Goal: Information Seeking & Learning: Learn about a topic

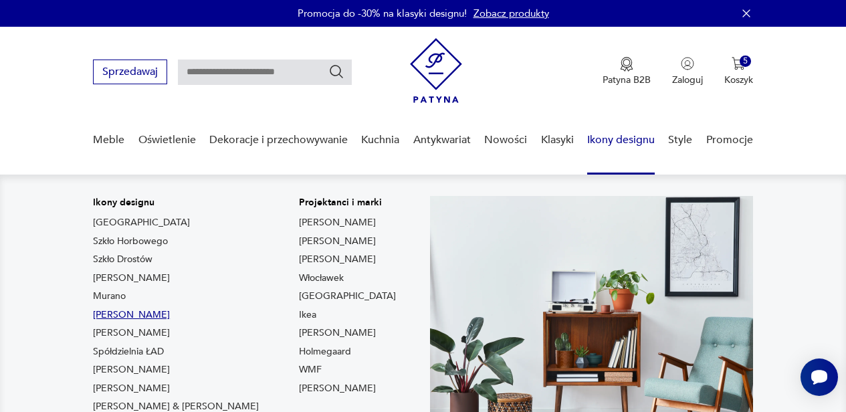
click at [128, 312] on link "[PERSON_NAME]" at bounding box center [131, 314] width 77 height 13
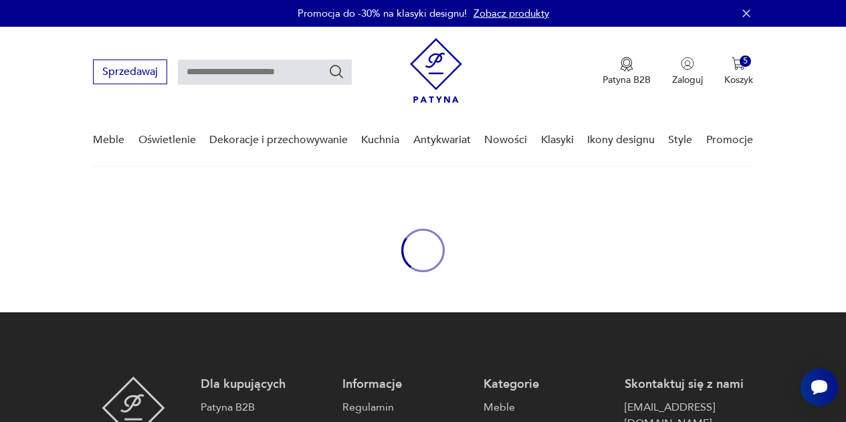
type input "**********"
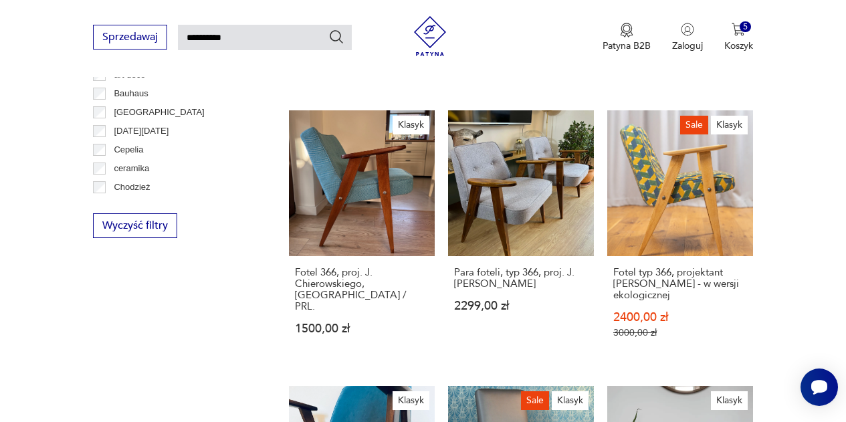
scroll to position [696, 0]
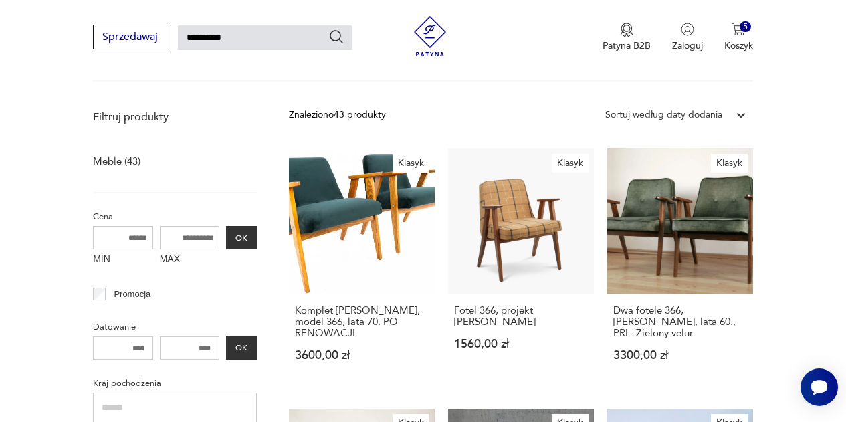
scroll to position [0, 0]
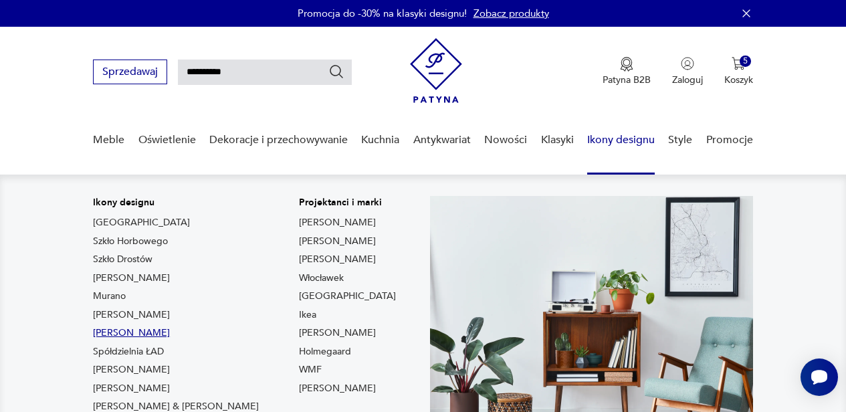
click at [165, 332] on link "[PERSON_NAME]" at bounding box center [131, 332] width 77 height 13
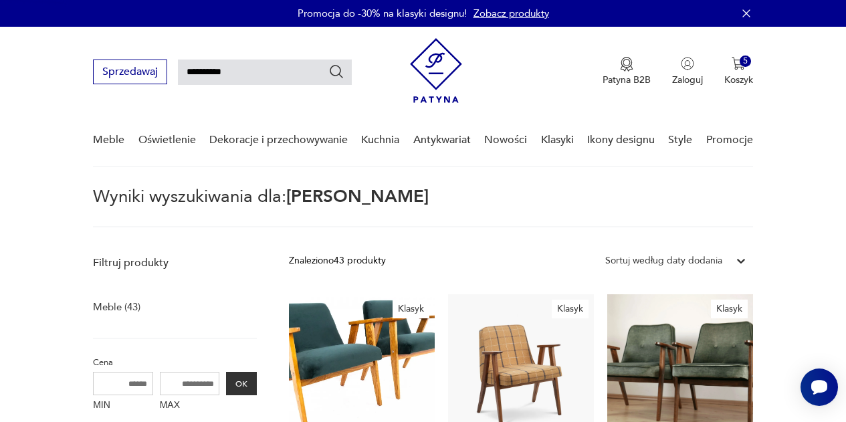
type input "*****"
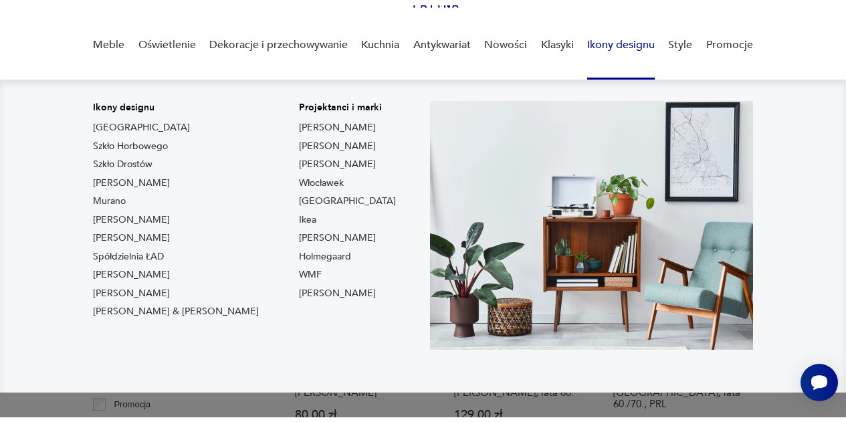
scroll to position [101, 0]
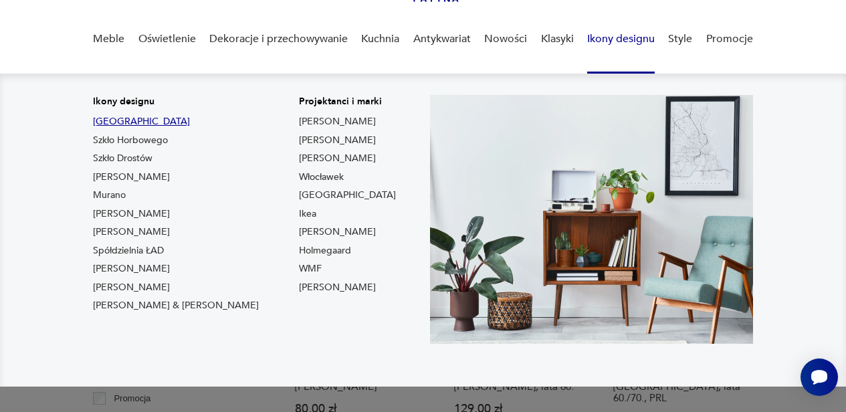
click at [104, 123] on link "[GEOGRAPHIC_DATA]" at bounding box center [141, 121] width 97 height 13
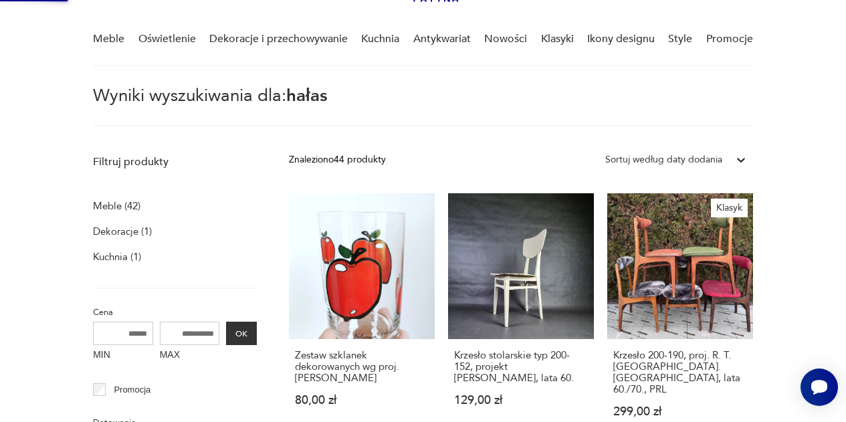
type input "****"
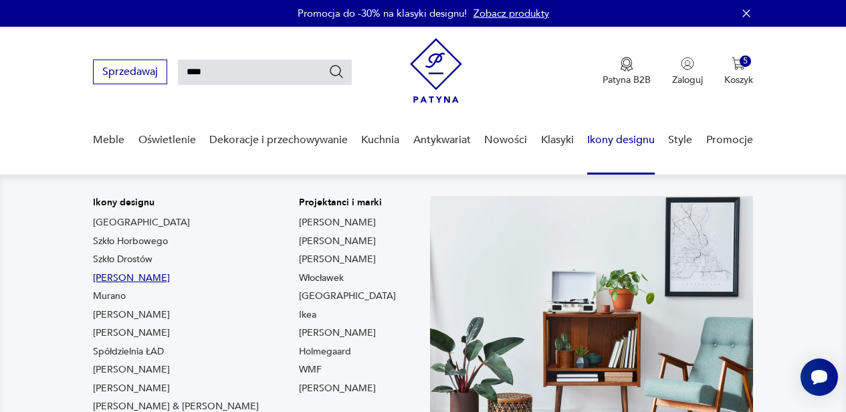
click at [161, 280] on link "[PERSON_NAME]" at bounding box center [131, 278] width 77 height 13
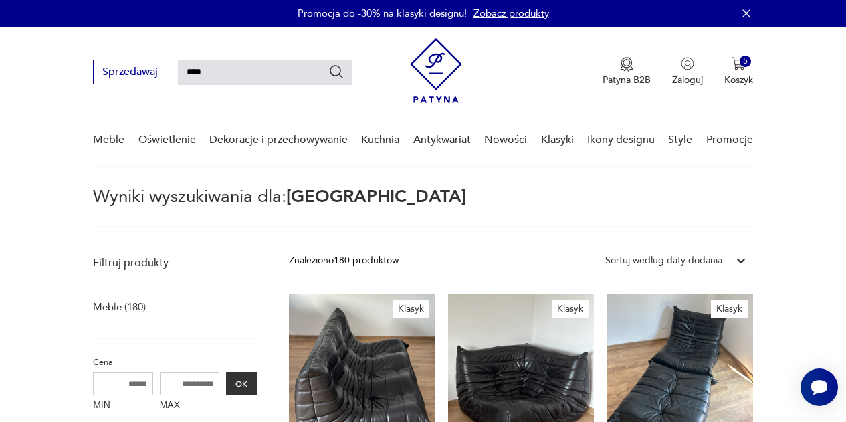
type input "*******"
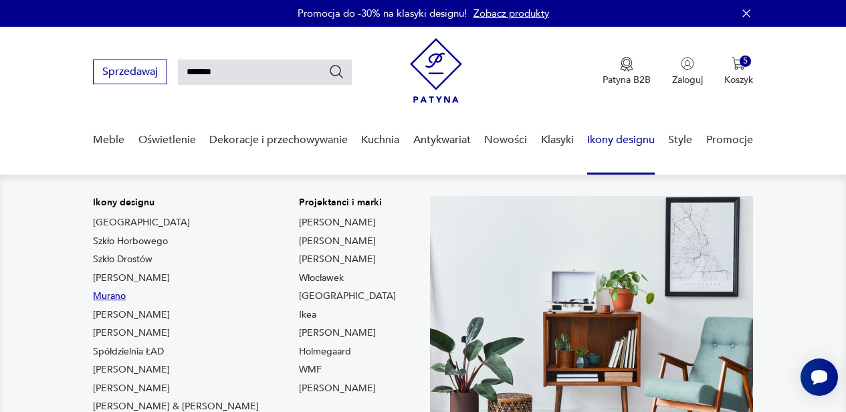
click at [116, 294] on link "Murano" at bounding box center [109, 296] width 33 height 13
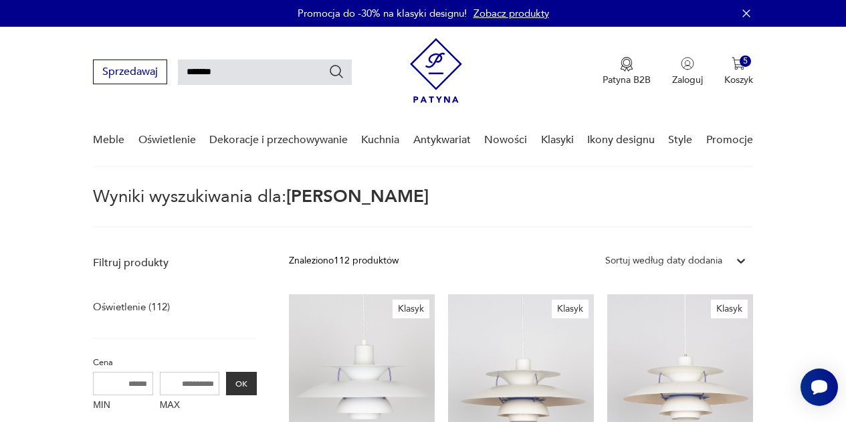
type input "******"
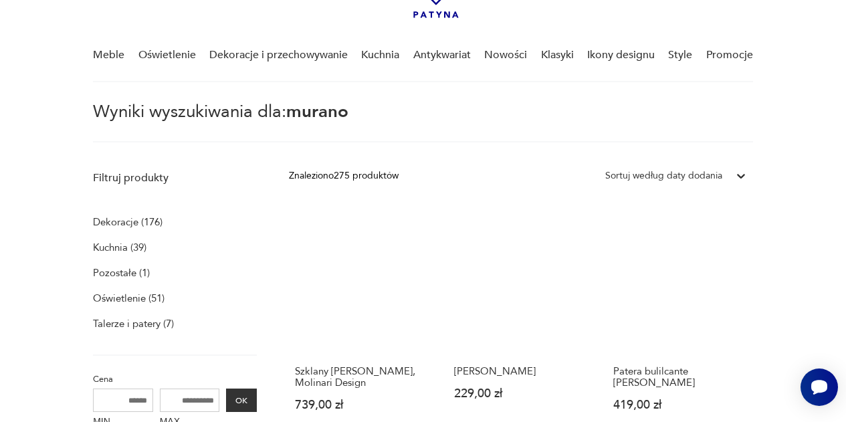
scroll to position [84, 0]
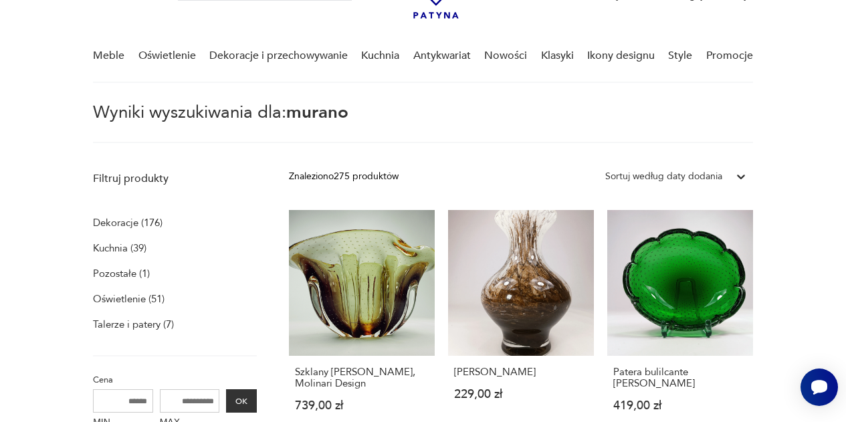
click at [134, 298] on p "Oświetlenie (51)" at bounding box center [129, 299] width 72 height 19
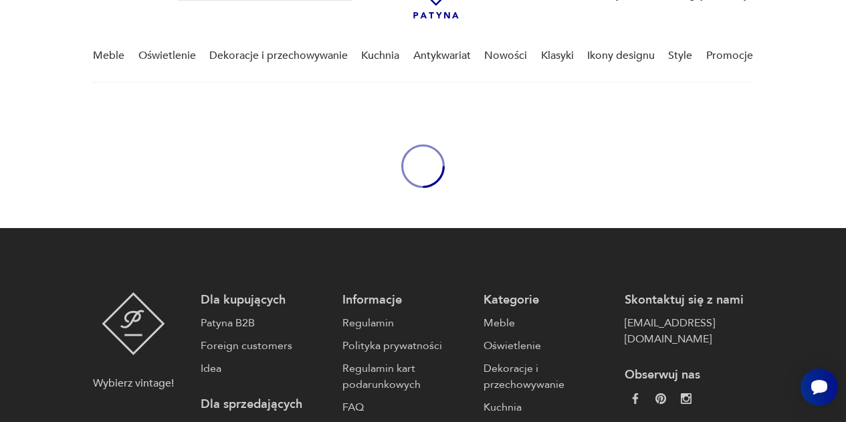
type input "******"
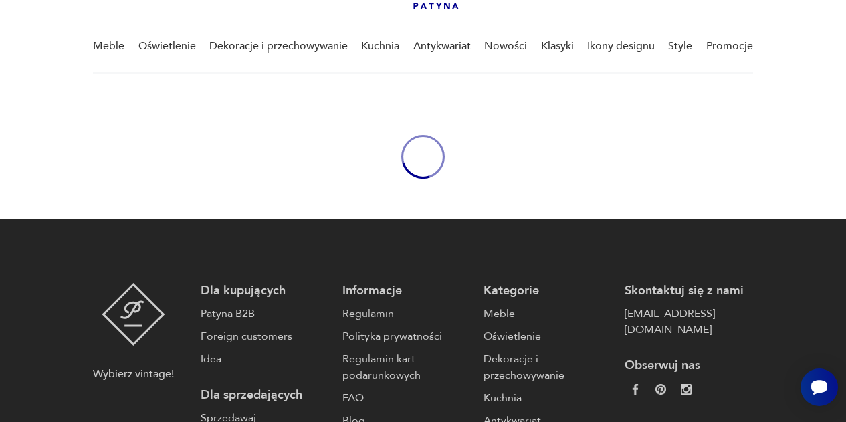
type input "******"
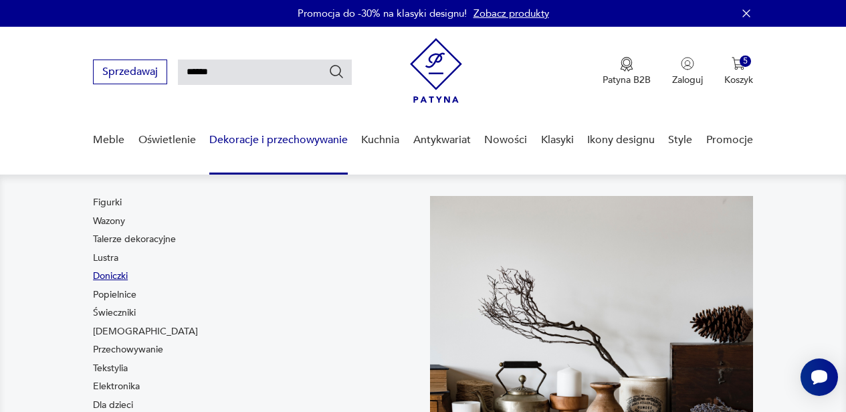
click at [115, 278] on link "Doniczki" at bounding box center [110, 276] width 35 height 13
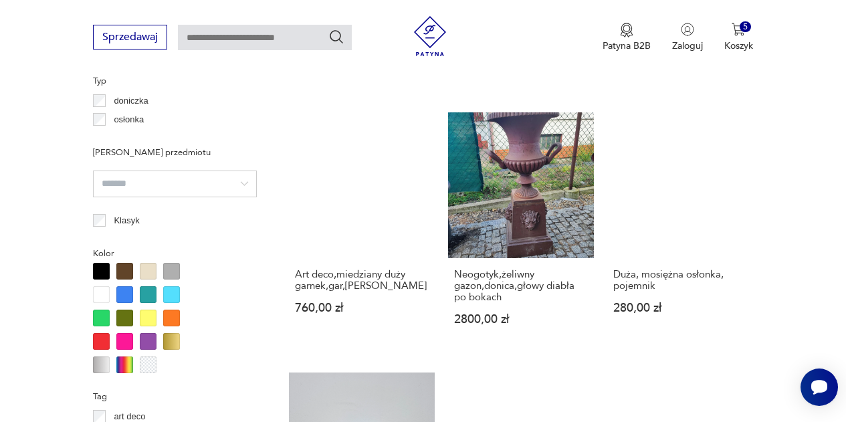
scroll to position [1034, 0]
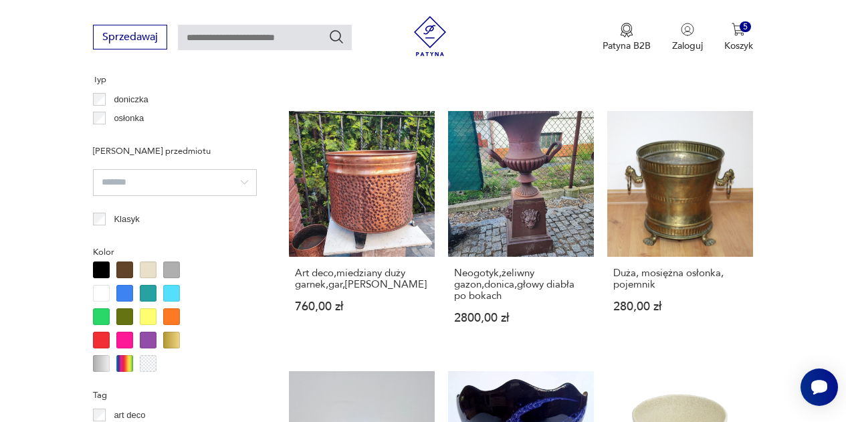
click at [106, 292] on div at bounding box center [101, 293] width 17 height 17
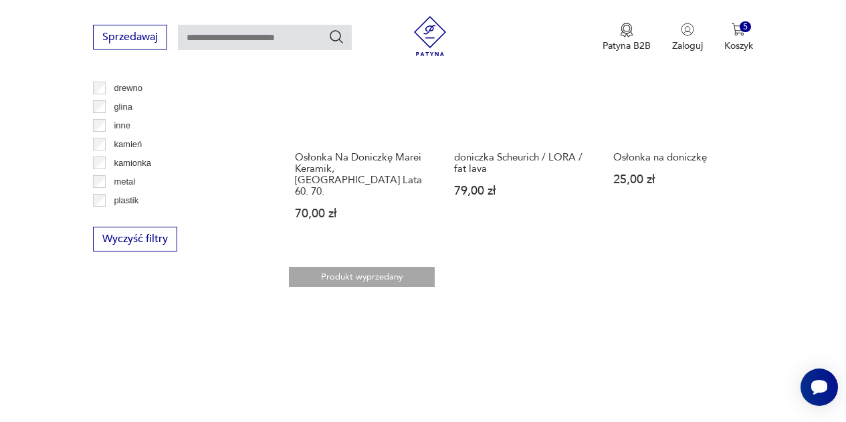
scroll to position [1709, 0]
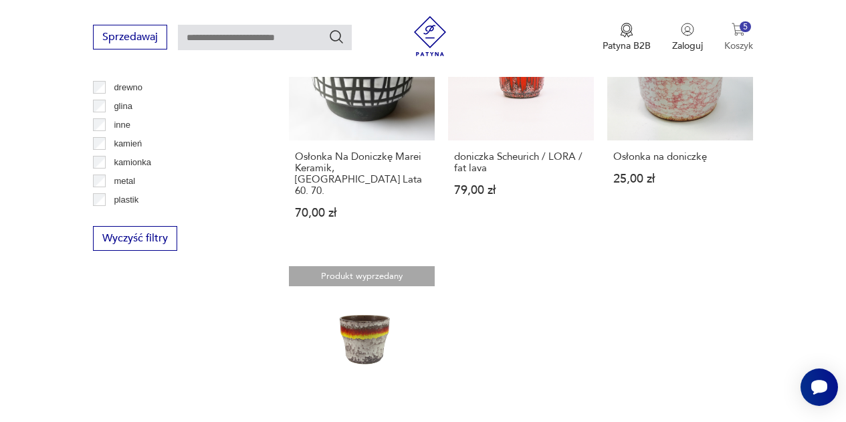
click at [735, 31] on img "button" at bounding box center [738, 29] width 13 height 13
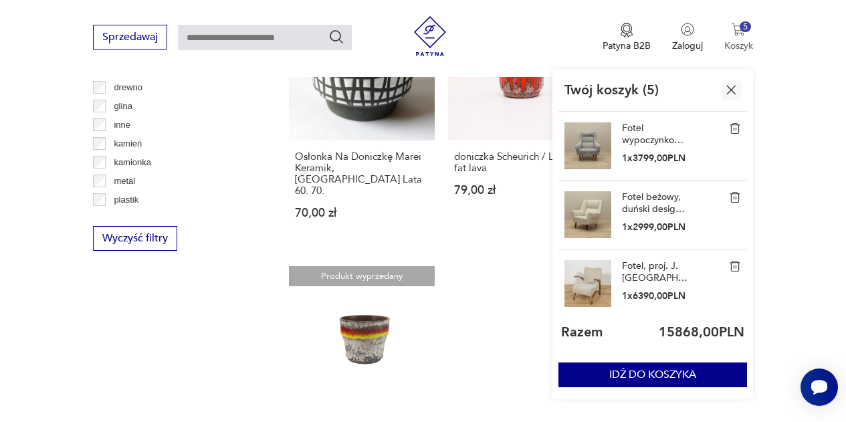
click at [735, 31] on img "button" at bounding box center [738, 29] width 13 height 13
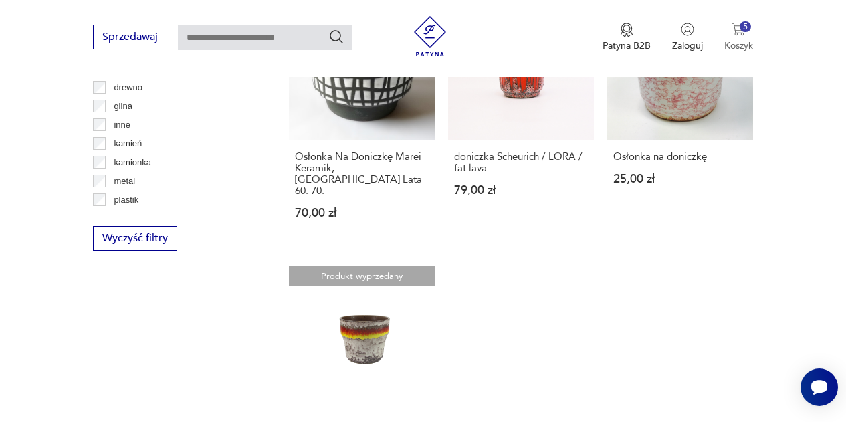
click at [735, 31] on img "button" at bounding box center [738, 29] width 13 height 13
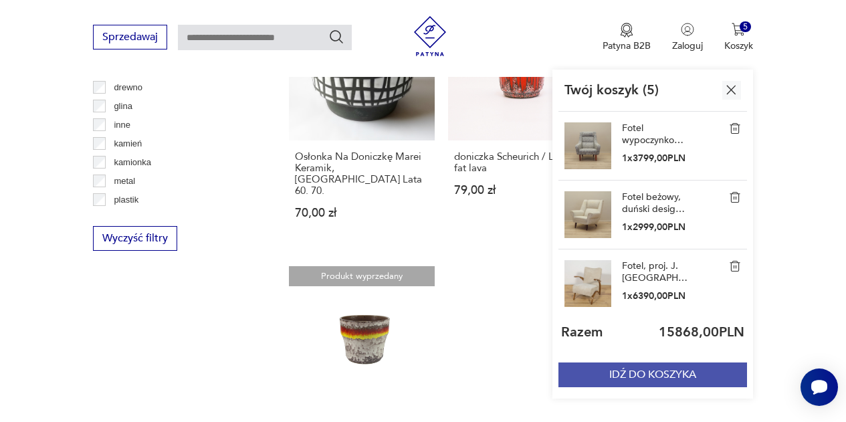
click at [690, 375] on button "IDŹ DO KOSZYKA" at bounding box center [652, 374] width 189 height 25
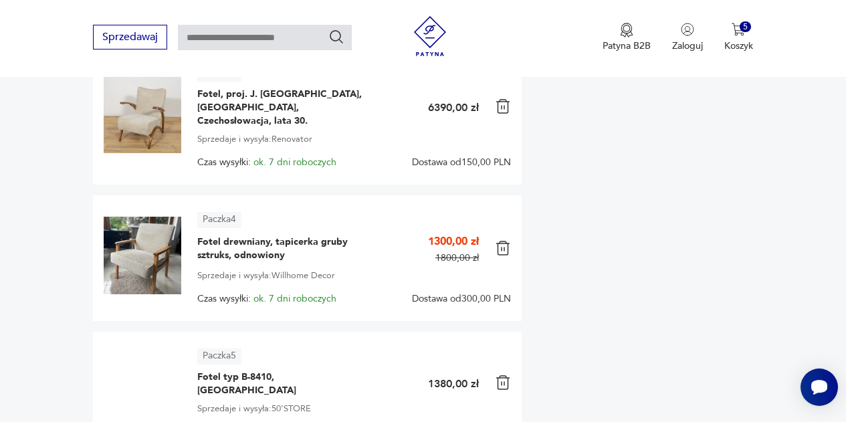
scroll to position [532, 0]
click at [154, 231] on img at bounding box center [143, 255] width 78 height 78
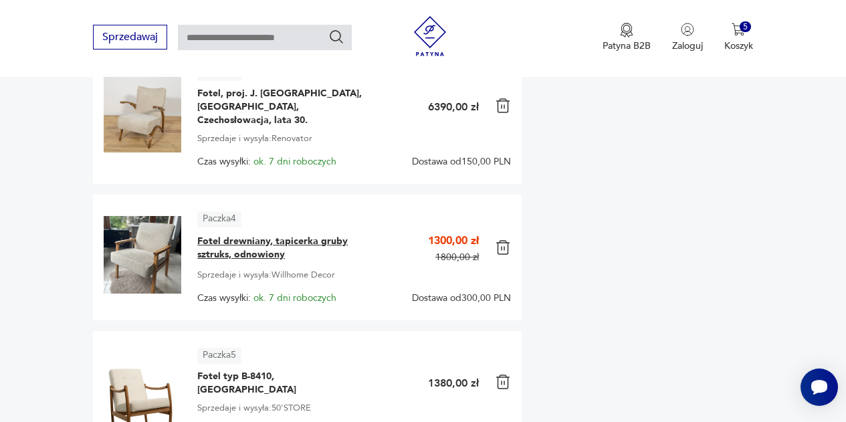
click at [216, 235] on span "Fotel drewniany, tapicerka gruby sztruks, odnowiony" at bounding box center [280, 248] width 167 height 27
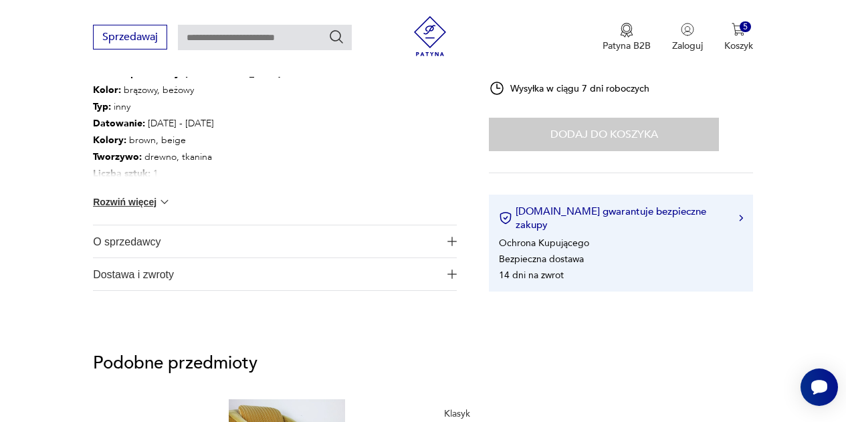
scroll to position [734, 0]
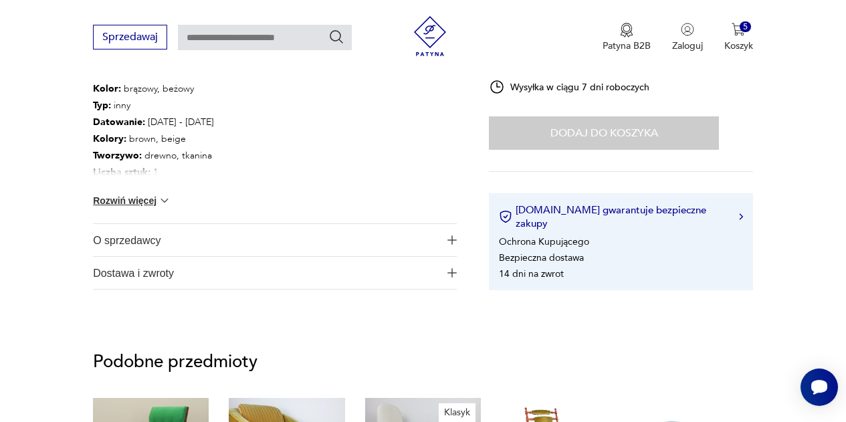
click at [139, 200] on button "Rozwiń więcej" at bounding box center [132, 200] width 78 height 13
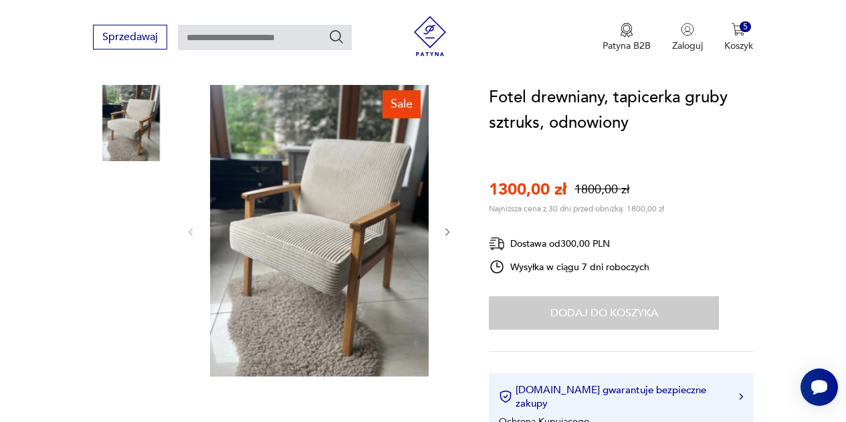
scroll to position [134, 0]
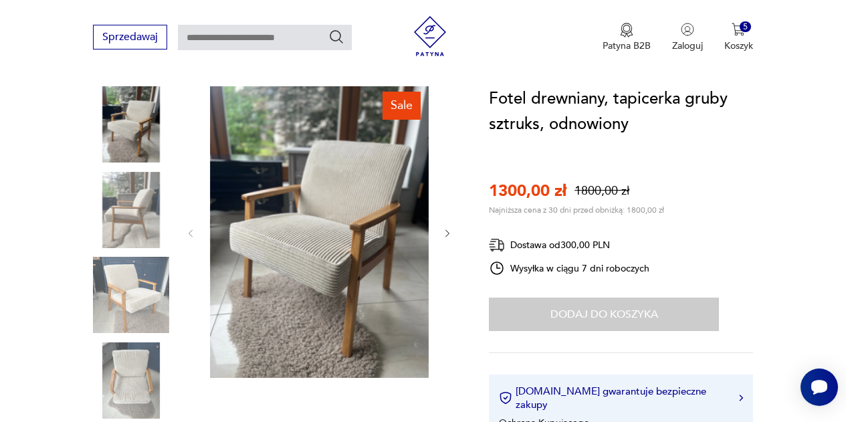
click at [447, 235] on icon "button" at bounding box center [447, 233] width 11 height 11
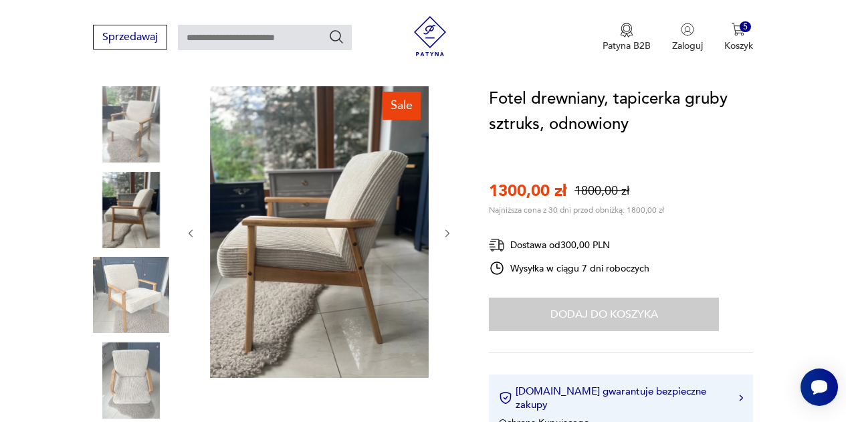
click at [447, 235] on icon "button" at bounding box center [447, 233] width 11 height 11
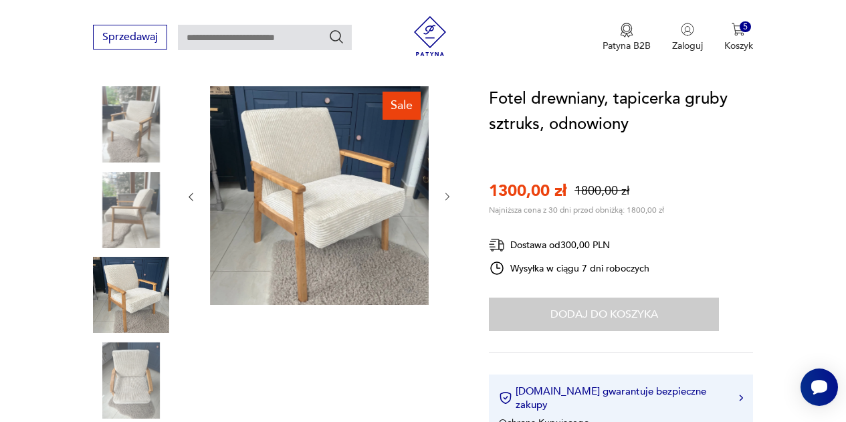
click at [446, 197] on icon "button" at bounding box center [447, 196] width 11 height 11
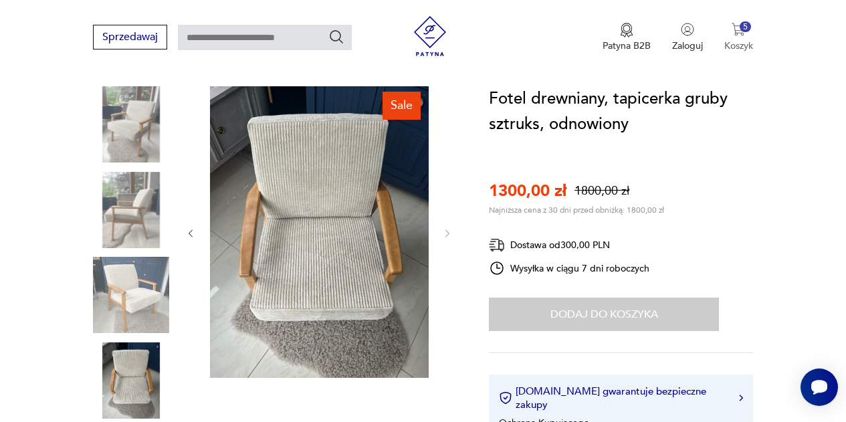
click at [742, 34] on img "button" at bounding box center [738, 29] width 13 height 13
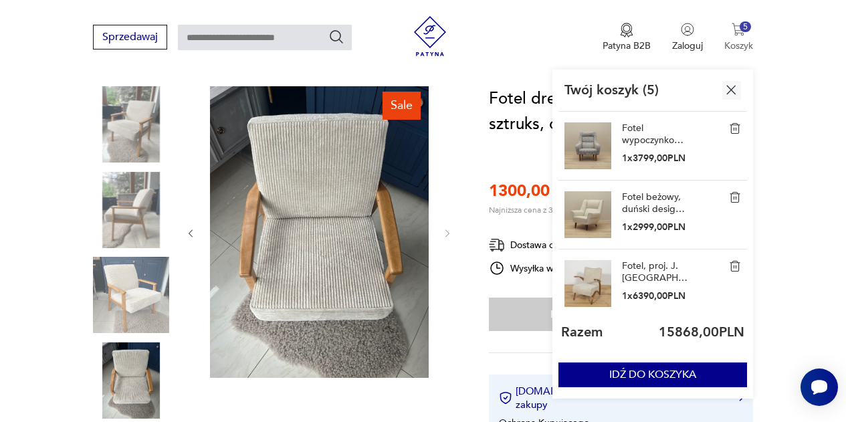
click at [740, 25] on div "5" at bounding box center [745, 26] width 11 height 11
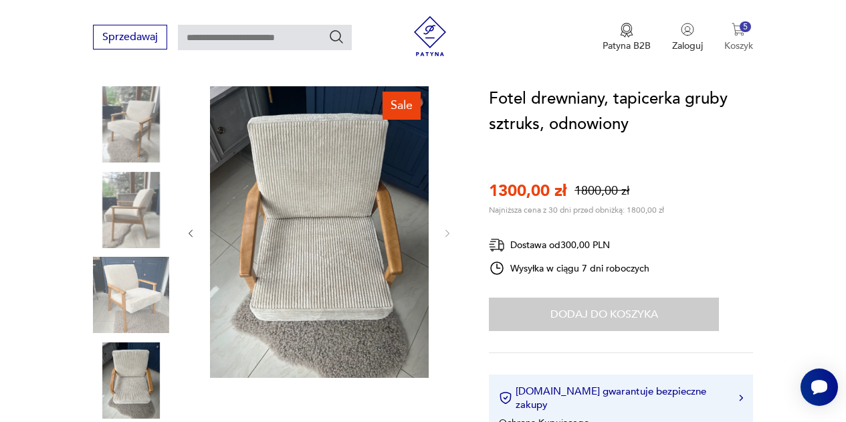
click at [736, 39] on p "Koszyk" at bounding box center [738, 45] width 29 height 13
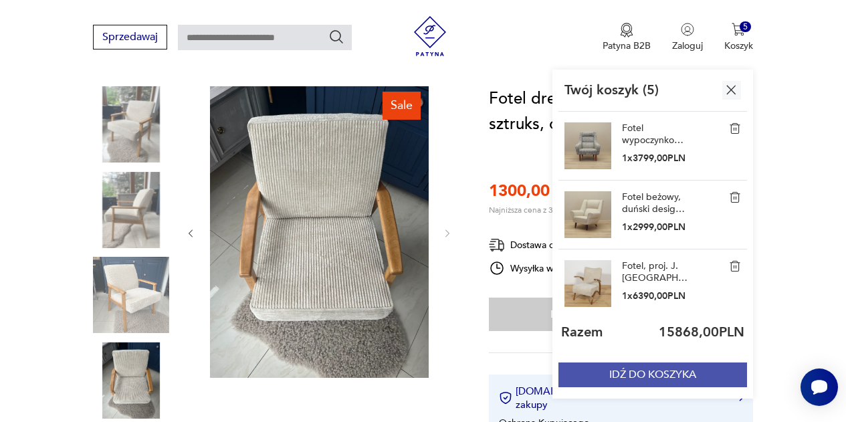
click at [681, 377] on button "IDŹ DO KOSZYKA" at bounding box center [652, 374] width 189 height 25
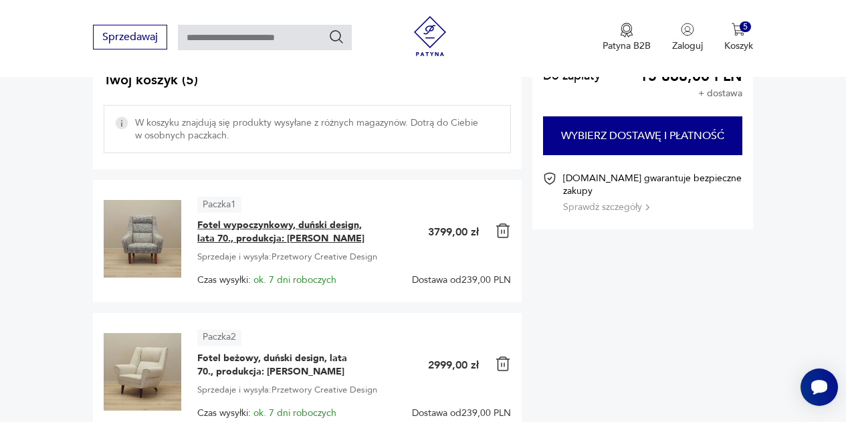
click at [231, 226] on span "Fotel wypoczynkowy, duński design, lata 70., produkcja: [PERSON_NAME]" at bounding box center [280, 232] width 167 height 27
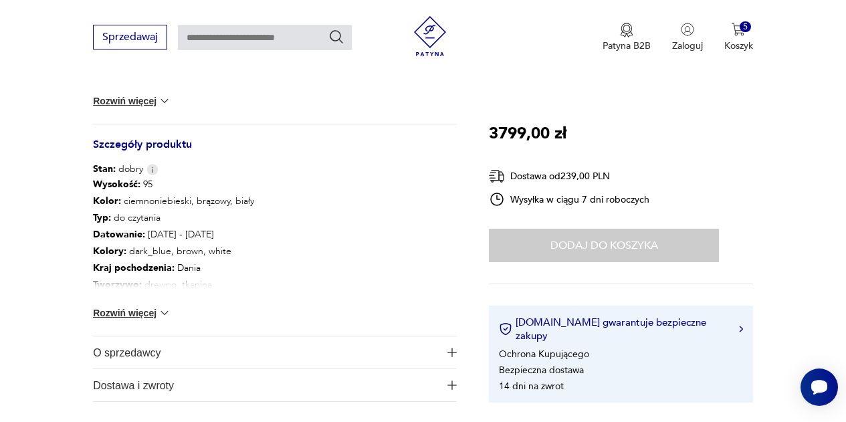
scroll to position [679, 0]
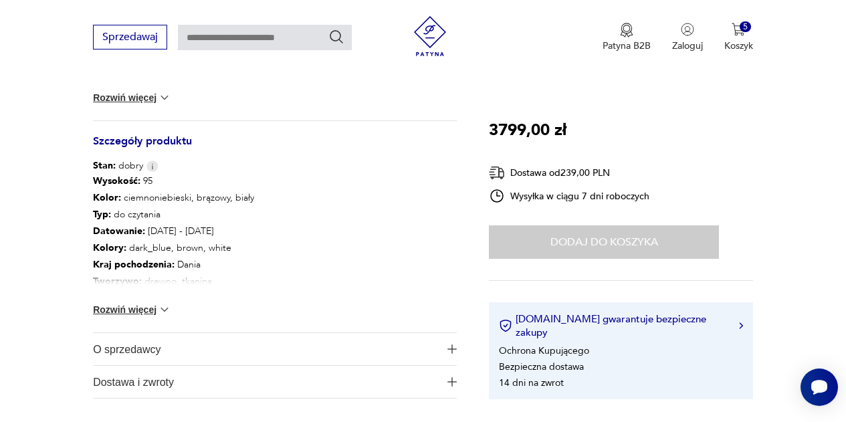
click at [142, 310] on button "Rozwiń więcej" at bounding box center [132, 309] width 78 height 13
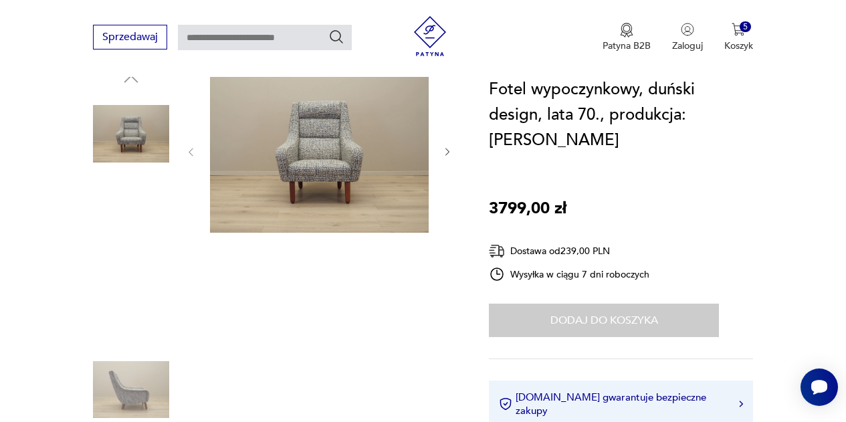
scroll to position [146, 0]
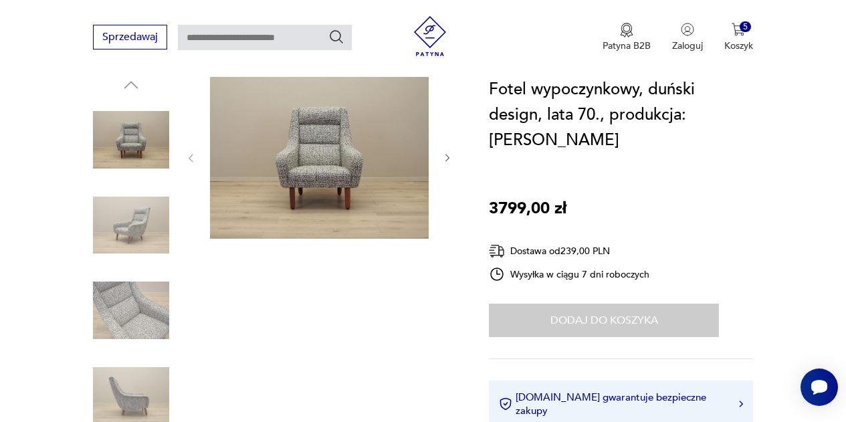
click at [447, 161] on icon "button" at bounding box center [447, 157] width 4 height 7
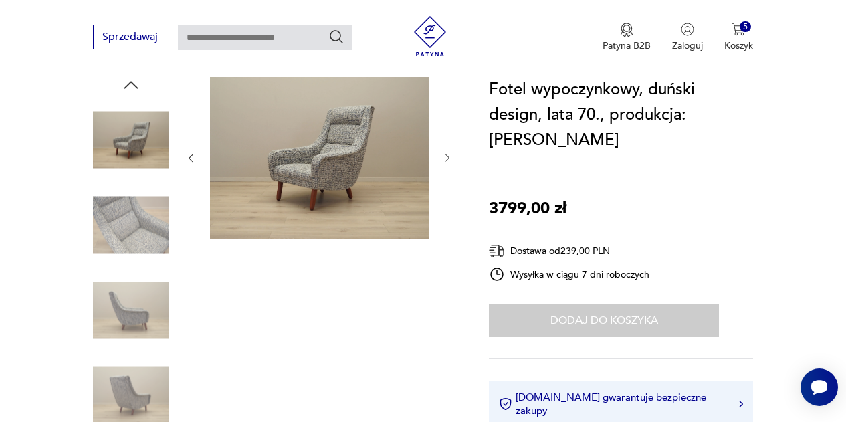
click at [447, 161] on icon "button" at bounding box center [447, 157] width 4 height 7
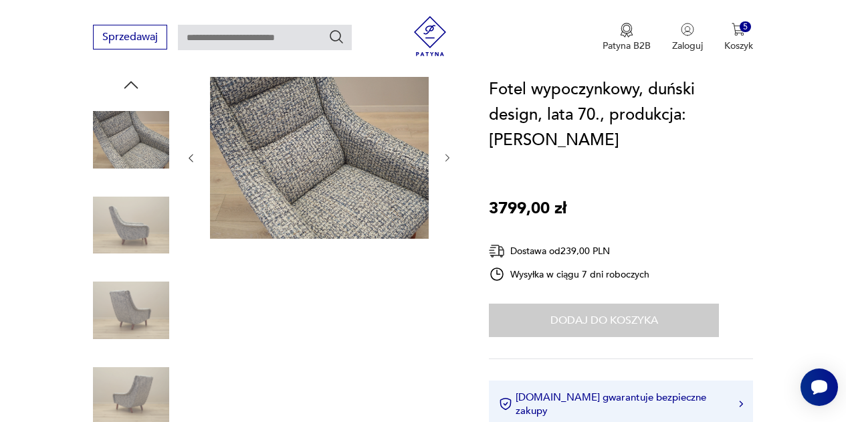
click at [447, 161] on icon "button" at bounding box center [447, 157] width 4 height 7
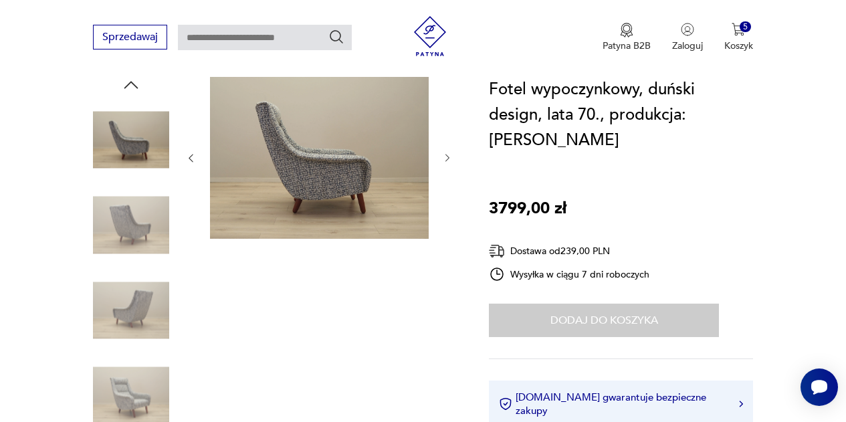
click at [447, 161] on icon "button" at bounding box center [447, 157] width 4 height 7
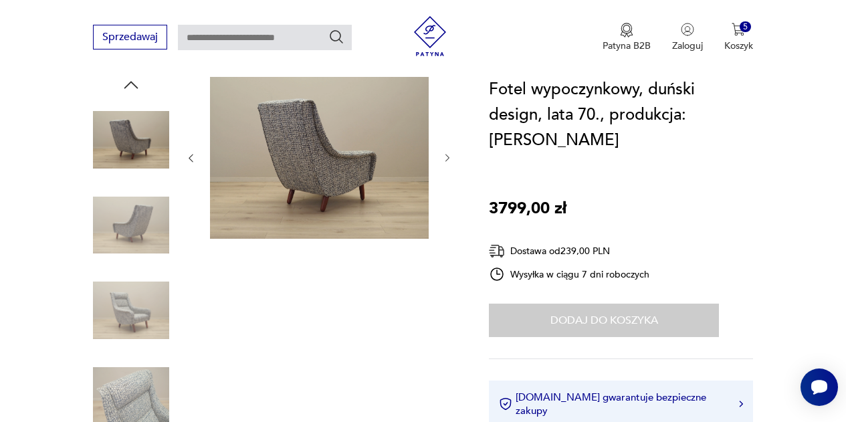
click at [447, 161] on icon "button" at bounding box center [447, 157] width 4 height 7
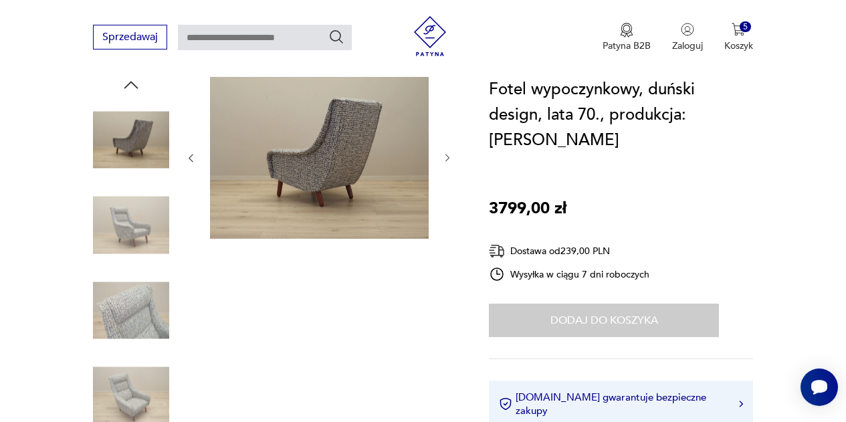
click at [447, 161] on icon "button" at bounding box center [447, 157] width 4 height 7
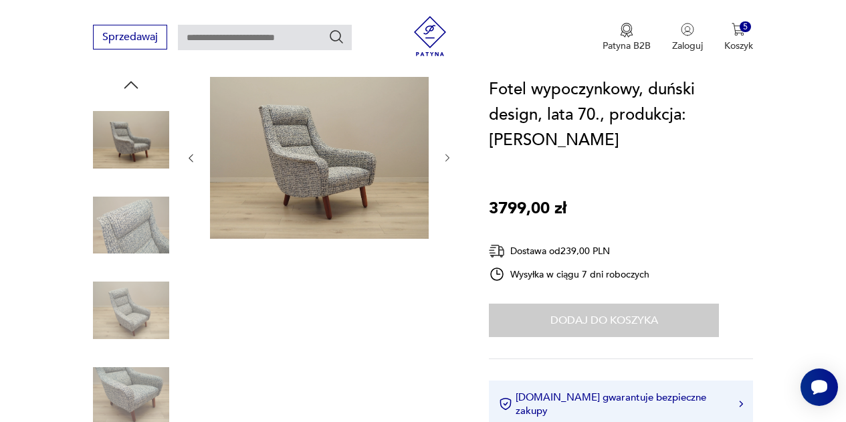
click at [447, 161] on icon "button" at bounding box center [447, 157] width 4 height 7
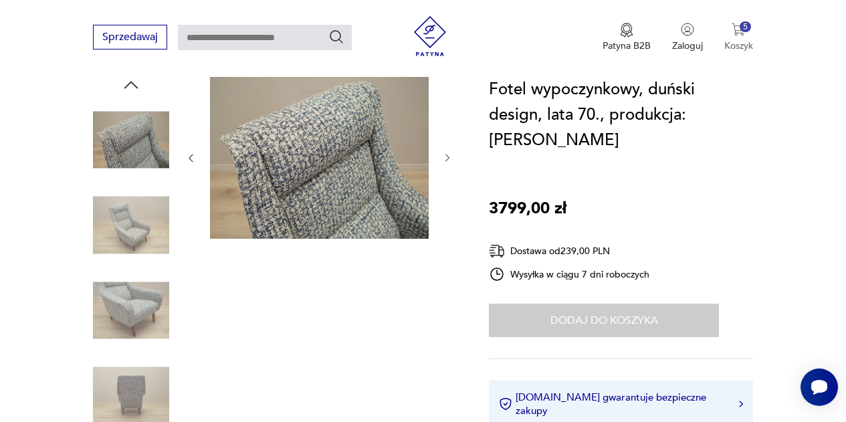
click at [744, 27] on div "5" at bounding box center [745, 26] width 11 height 11
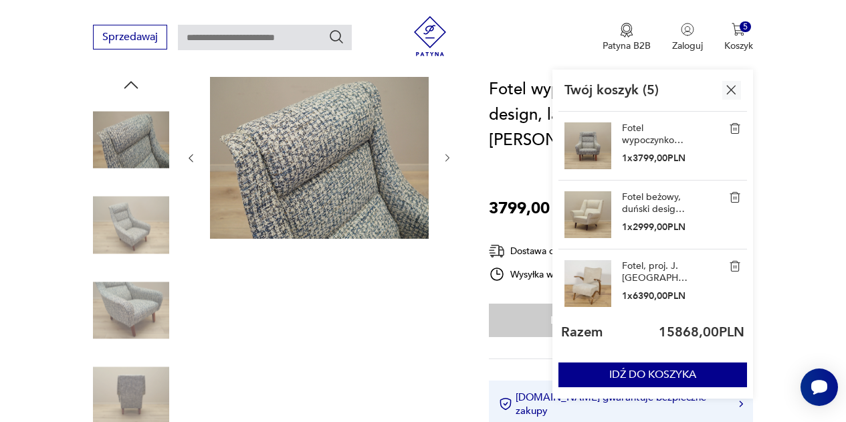
click at [641, 206] on link "Fotel beżowy, duński design, lata 70., produkcja: [PERSON_NAME]" at bounding box center [655, 203] width 67 height 24
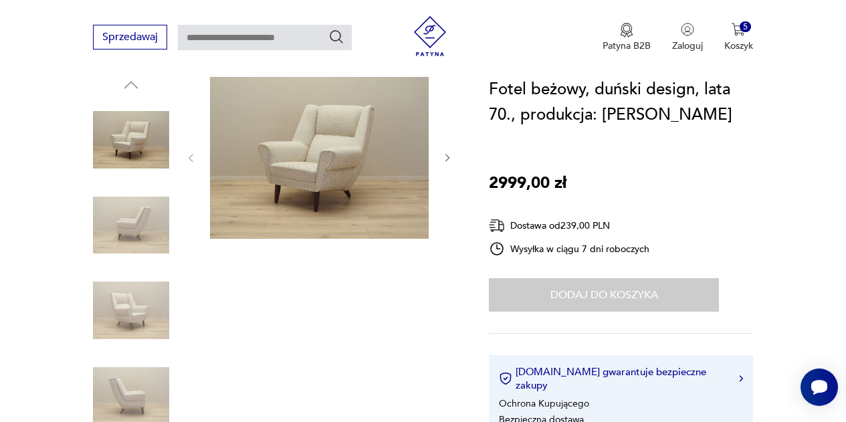
click at [443, 157] on icon "button" at bounding box center [447, 157] width 11 height 11
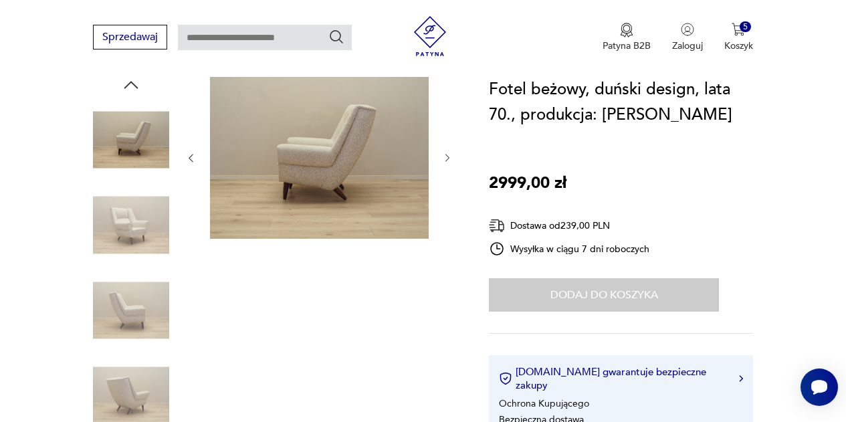
click at [443, 157] on icon "button" at bounding box center [447, 157] width 11 height 11
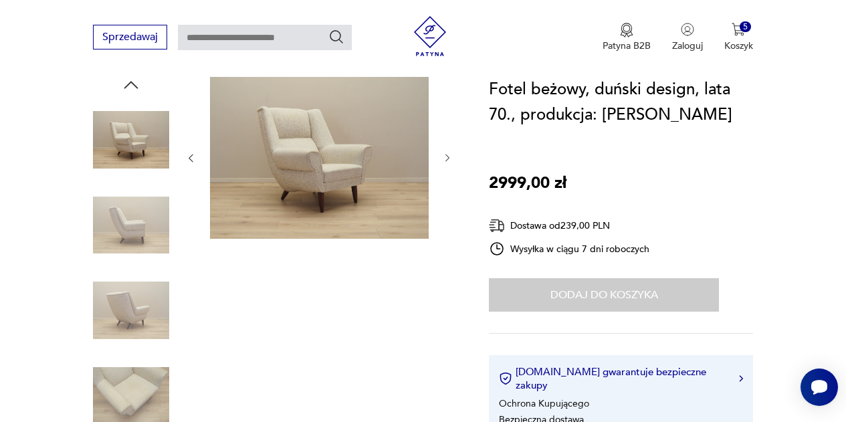
click at [443, 157] on icon "button" at bounding box center [447, 157] width 11 height 11
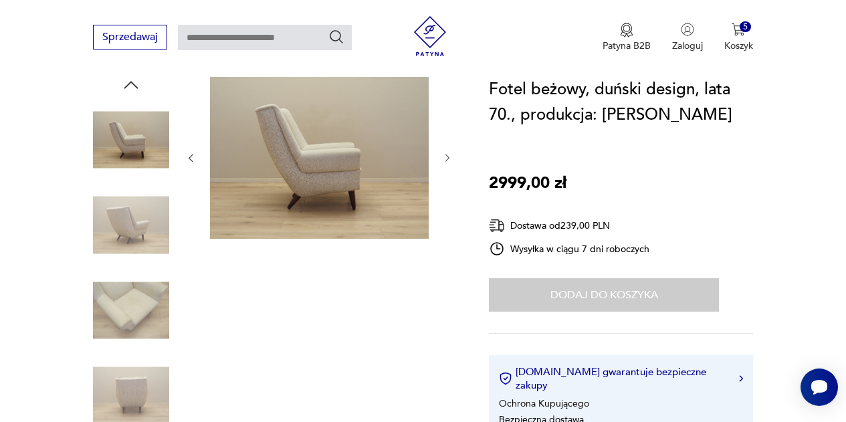
click at [443, 157] on icon "button" at bounding box center [447, 157] width 11 height 11
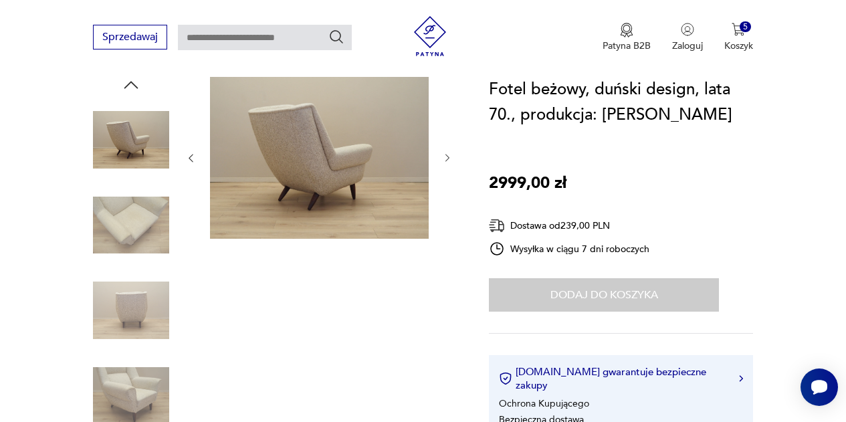
click at [443, 157] on icon "button" at bounding box center [447, 157] width 11 height 11
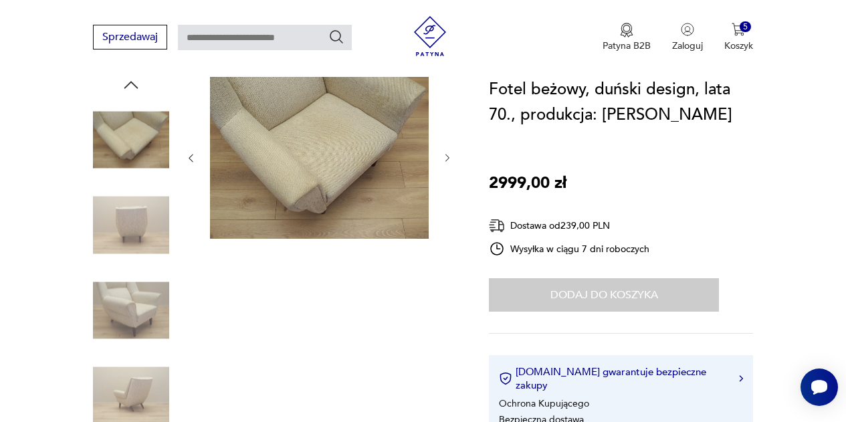
click at [443, 157] on icon "button" at bounding box center [447, 157] width 11 height 11
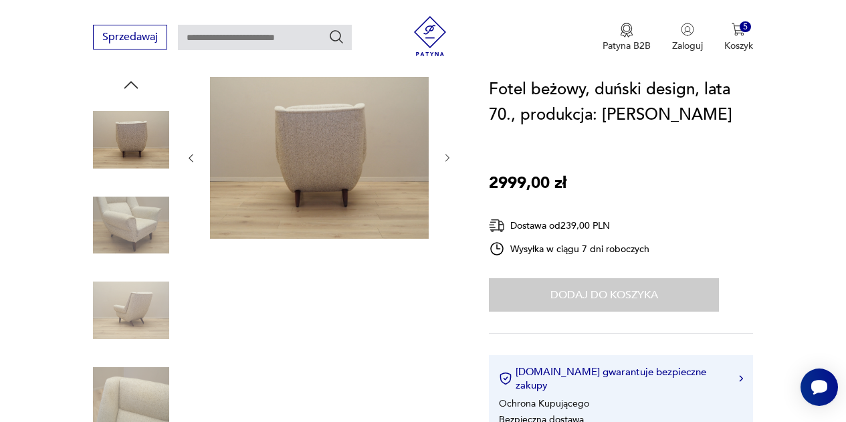
click at [443, 157] on icon "button" at bounding box center [447, 157] width 11 height 11
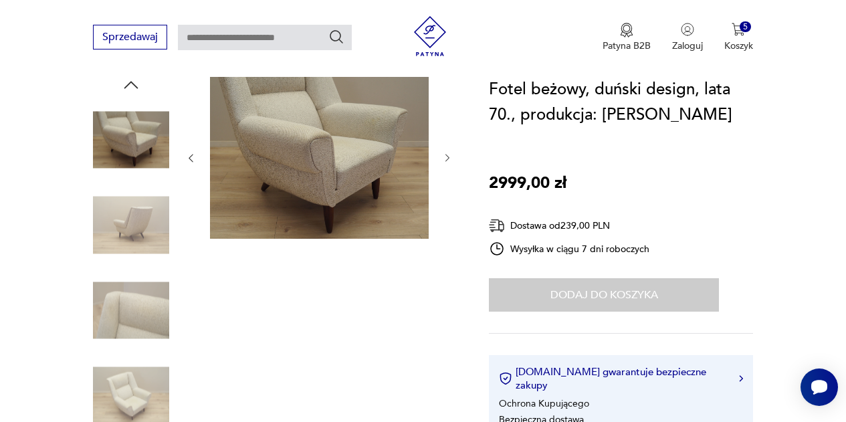
click at [443, 157] on icon "button" at bounding box center [447, 157] width 11 height 11
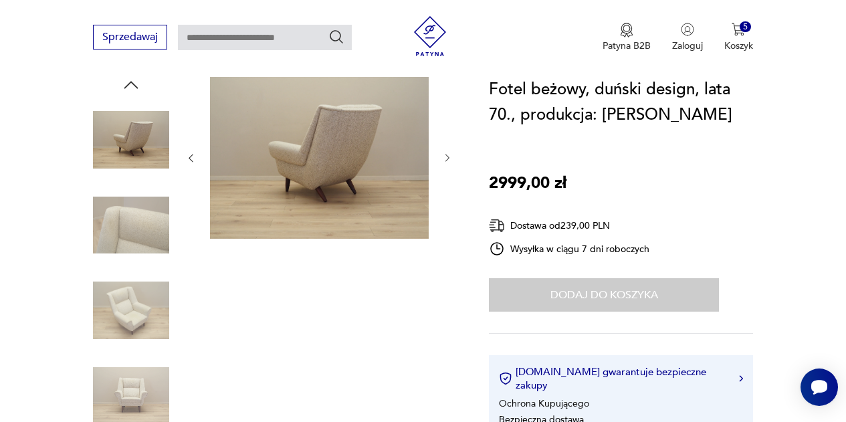
click at [443, 157] on icon "button" at bounding box center [447, 157] width 11 height 11
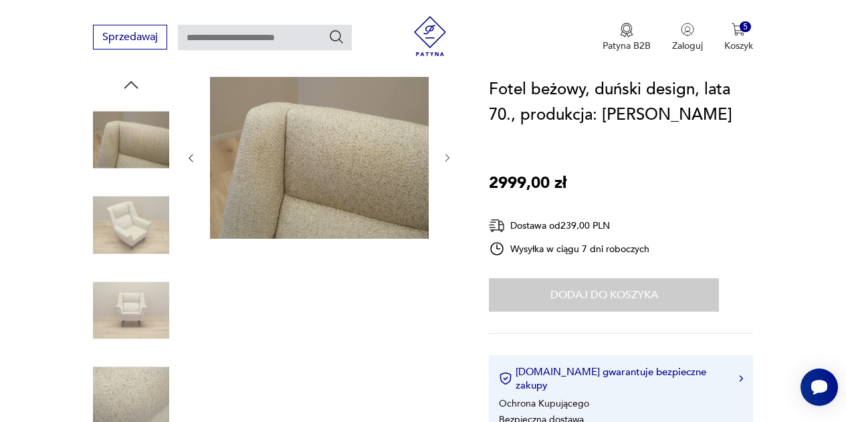
click at [443, 157] on icon "button" at bounding box center [447, 157] width 11 height 11
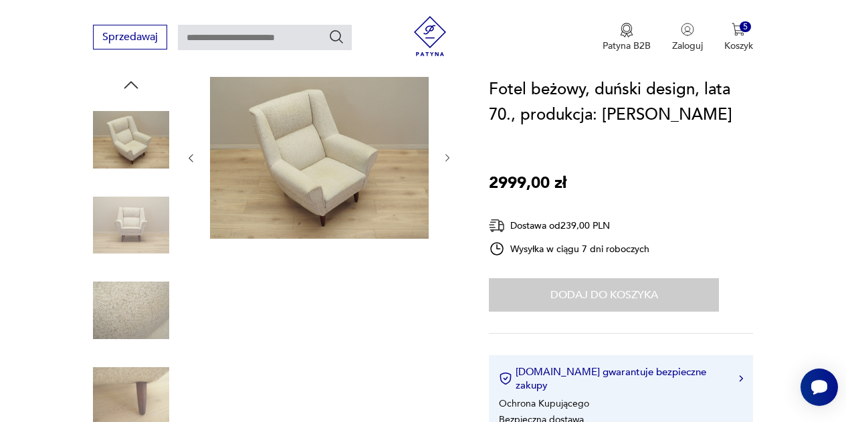
click at [443, 157] on icon "button" at bounding box center [447, 157] width 11 height 11
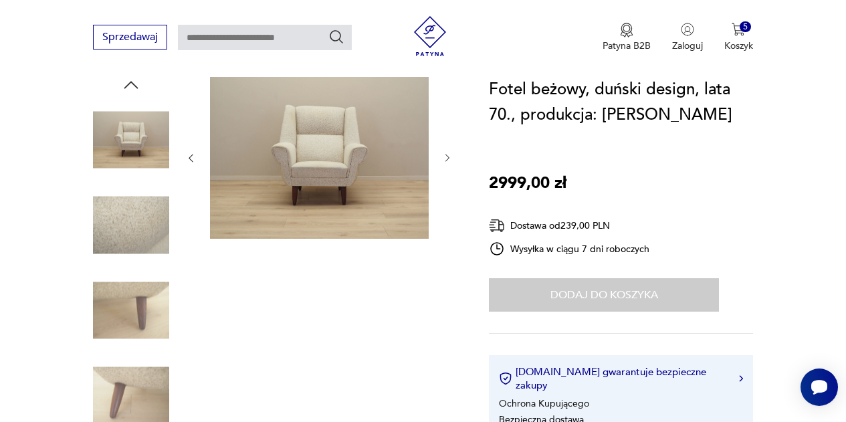
click at [443, 157] on icon "button" at bounding box center [447, 157] width 11 height 11
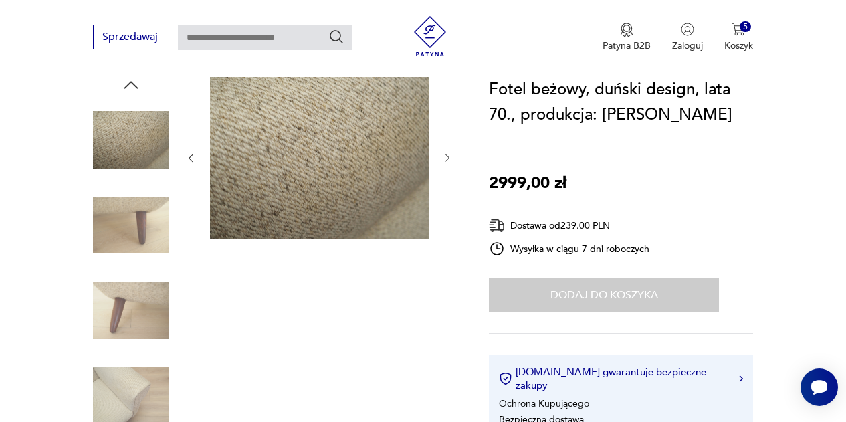
click at [443, 157] on icon "button" at bounding box center [447, 157] width 11 height 11
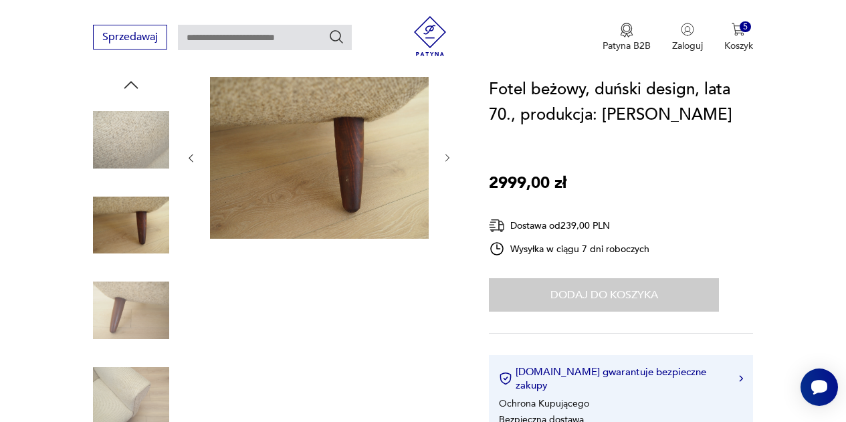
click at [443, 157] on icon "button" at bounding box center [447, 157] width 11 height 11
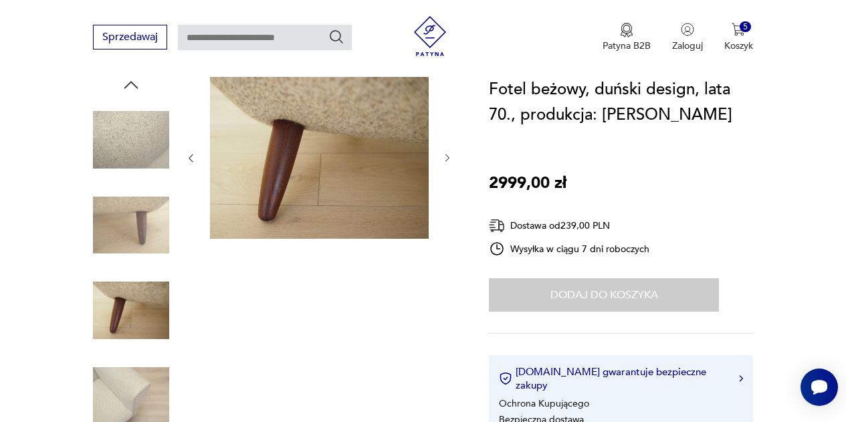
click at [443, 157] on icon "button" at bounding box center [447, 157] width 11 height 11
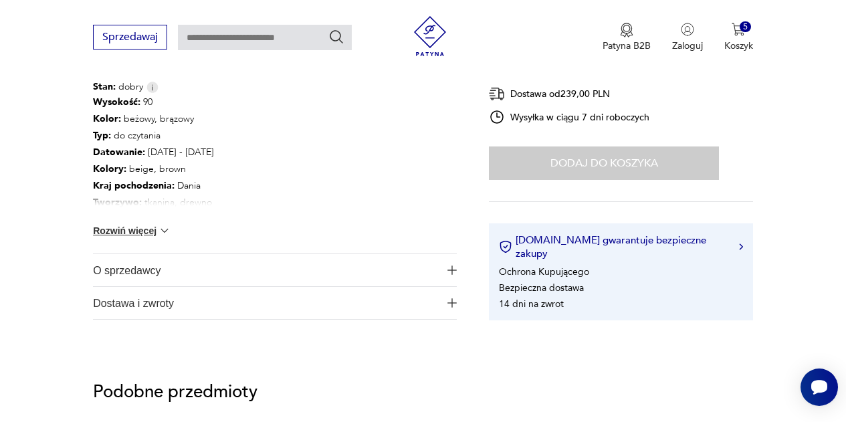
scroll to position [762, 0]
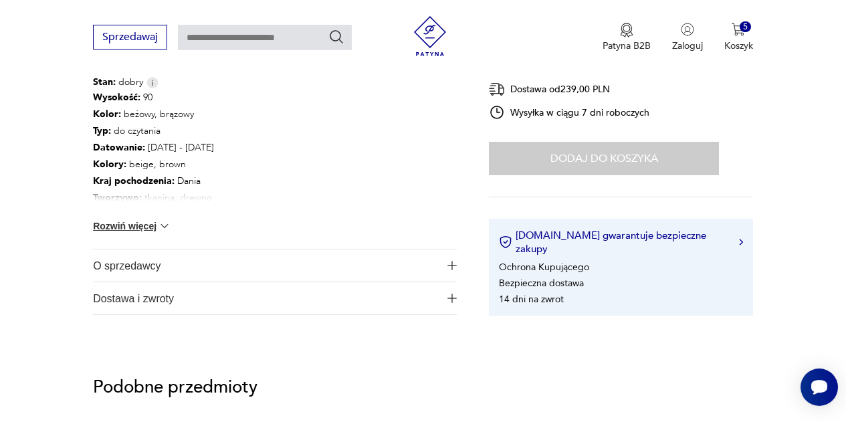
click at [140, 223] on button "Rozwiń więcej" at bounding box center [132, 225] width 78 height 13
